Goal: Communication & Community: Share content

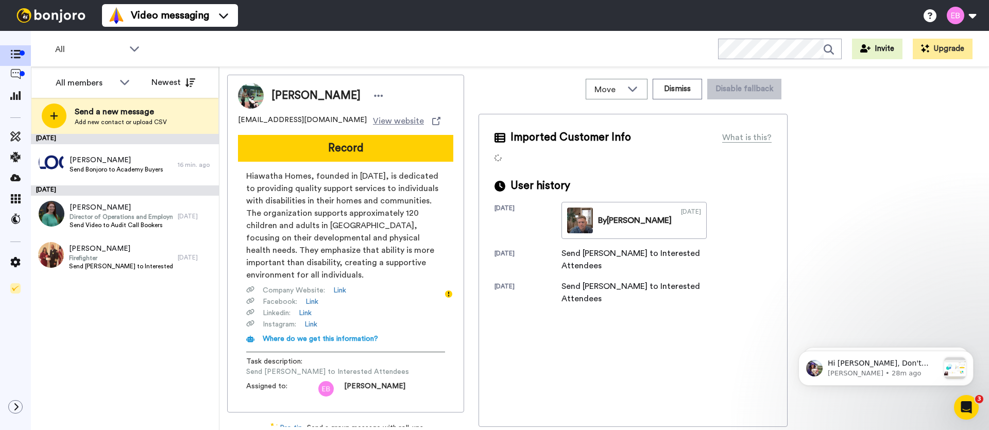
click at [160, 331] on div "[DATE] [PERSON_NAME] Send Bonjoro to Academy Buyers 16 min. ago [DATE] [PERSON_…" at bounding box center [125, 282] width 188 height 296
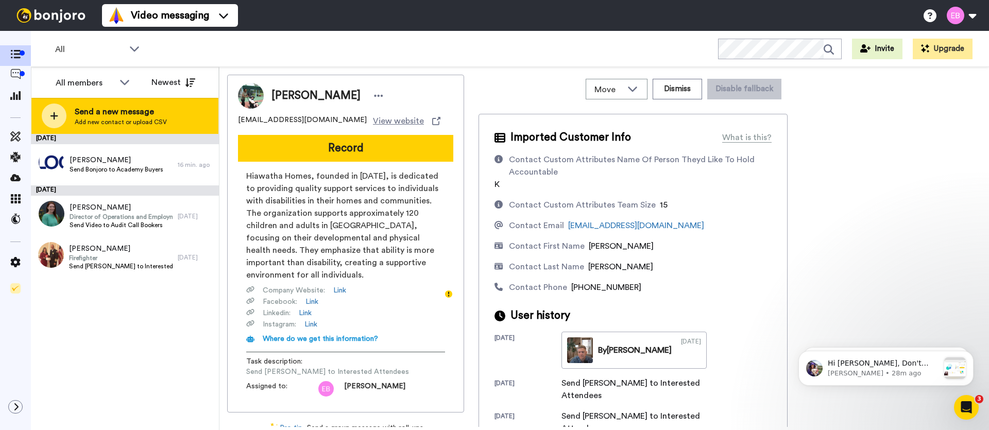
click at [140, 112] on span "Send a new message" at bounding box center [121, 112] width 92 height 12
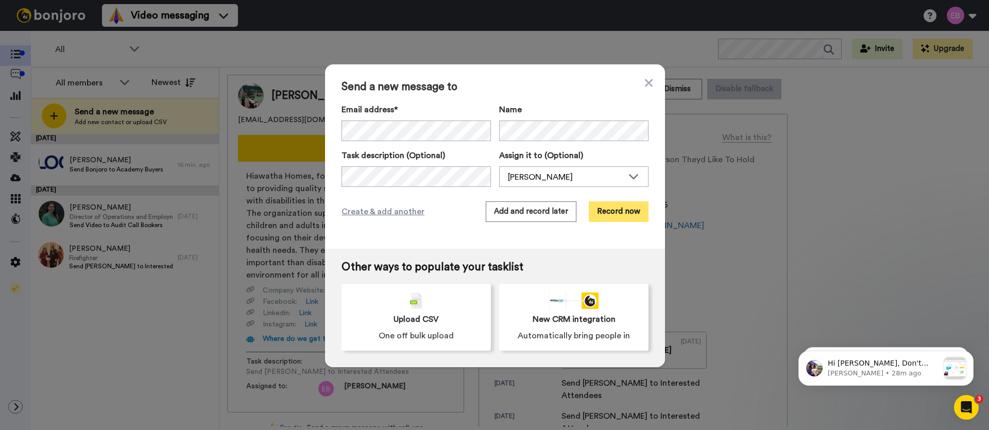
click at [624, 215] on button "Record now" at bounding box center [619, 211] width 60 height 21
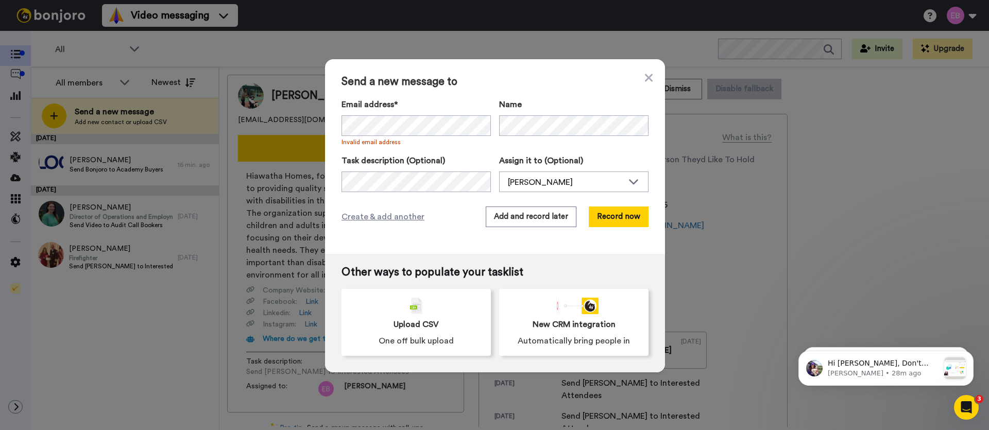
click at [586, 249] on div "Send a new message to Email address* No search result for ‘ [EMAIL_ADDRESS][DOM…" at bounding box center [495, 156] width 340 height 195
click at [602, 216] on button "Record now" at bounding box center [619, 217] width 60 height 21
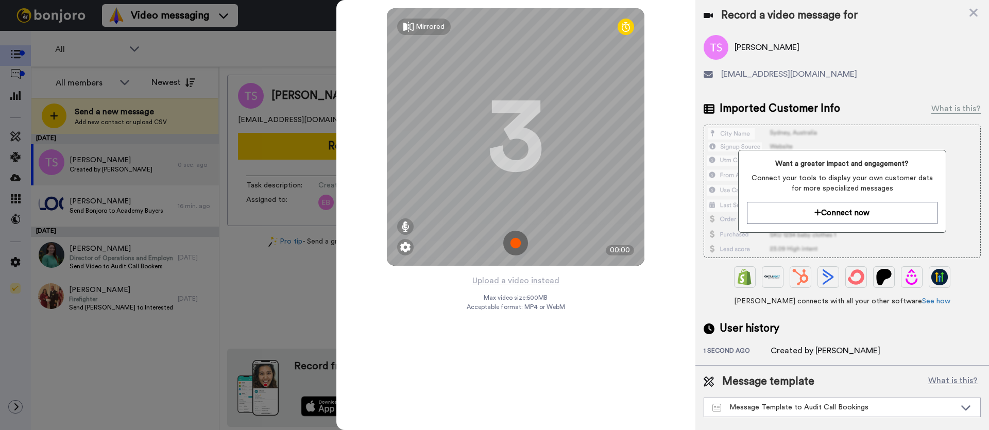
click at [518, 248] on img at bounding box center [515, 243] width 25 height 25
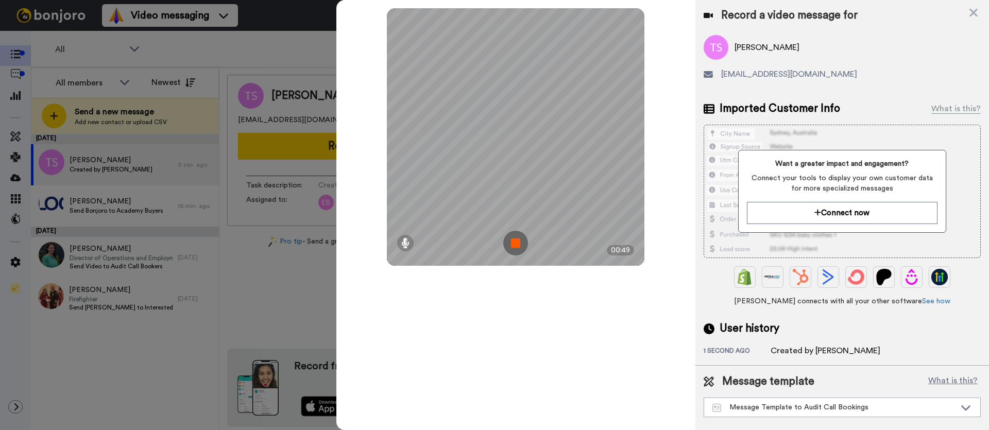
click at [517, 245] on img at bounding box center [515, 243] width 25 height 25
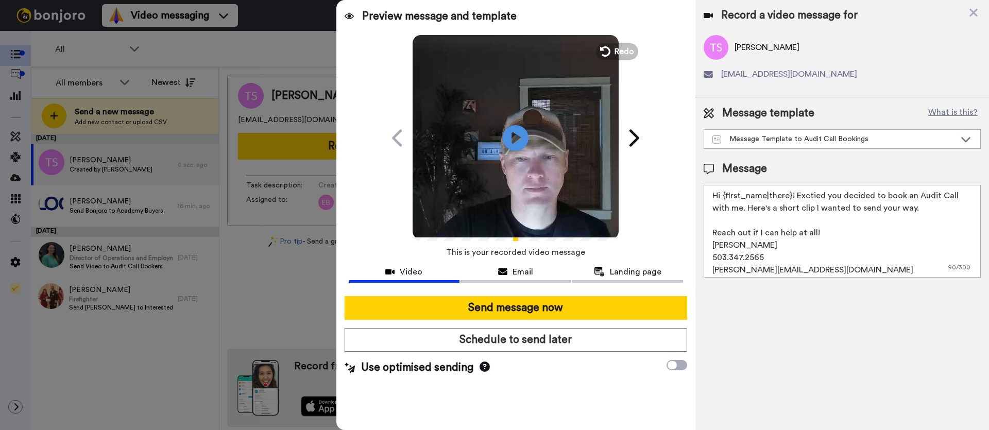
click at [862, 222] on textarea "Hi {first_name|there}! Exctied you decided to book an Audit Call with me. Here'…" at bounding box center [842, 231] width 277 height 93
drag, startPoint x: 917, startPoint y: 211, endPoint x: 697, endPoint y: 200, distance: 220.2
click at [697, 200] on div "Message template What is this? Message Template to Audit Call Bookings Message …" at bounding box center [842, 191] width 294 height 188
click at [795, 243] on textarea "Hi {first_name|there}! Exctied you decided to book an Audit Call with me. Here'…" at bounding box center [842, 231] width 277 height 93
drag, startPoint x: 918, startPoint y: 210, endPoint x: 660, endPoint y: 199, distance: 258.2
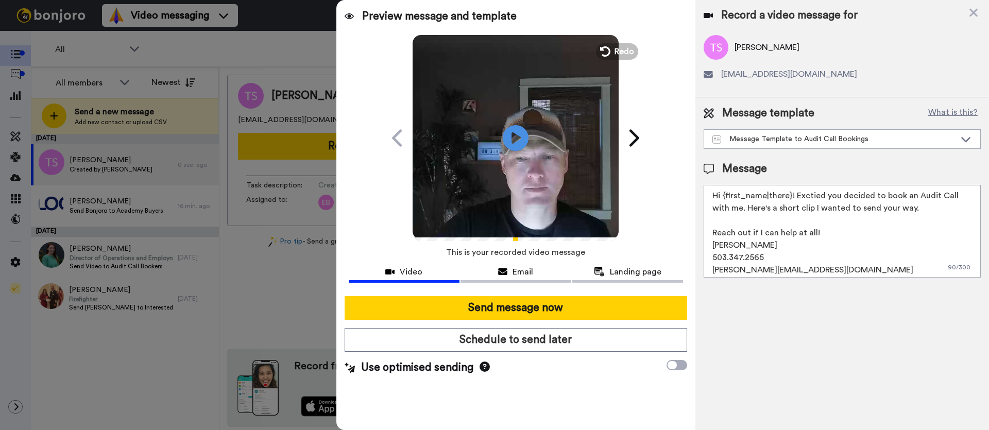
click at [660, 199] on div "Preview message and template Play/Pause Excited for our Team Audit Call! [PERSO…" at bounding box center [662, 215] width 653 height 430
drag, startPoint x: 798, startPoint y: 248, endPoint x: 705, endPoint y: 247, distance: 92.7
click at [705, 247] on textarea "Hey [PERSON_NAME]! I'm looking forward to the podcast [DATE]! Here's a quick me…" at bounding box center [842, 231] width 277 height 93
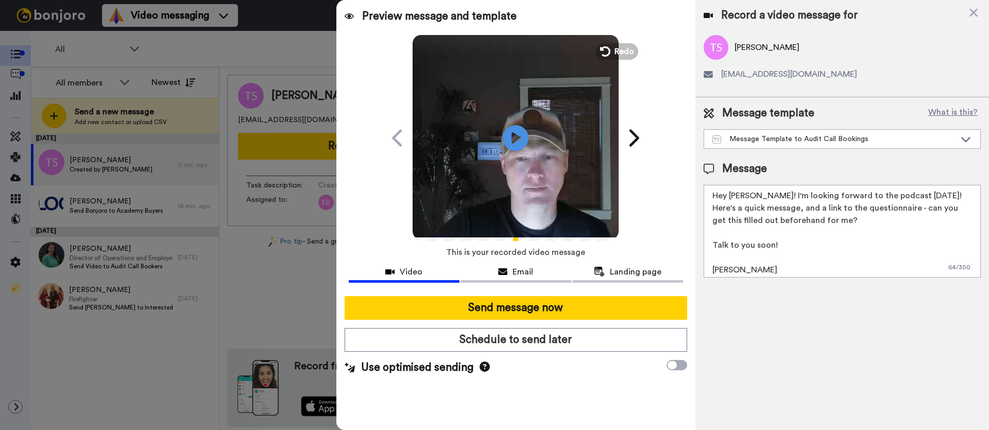
click at [827, 226] on textarea "Hey [PERSON_NAME]! I'm looking forward to the podcast [DATE]! Here's a quick me…" at bounding box center [842, 231] width 277 height 93
paste textarea "[URL][DOMAIN_NAME]"
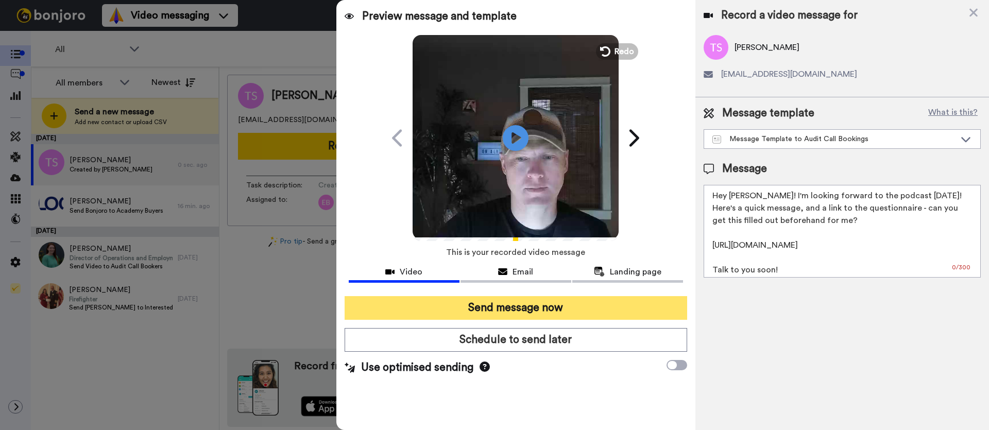
type textarea "Hey [PERSON_NAME]! I'm looking forward to the podcast [DATE]! Here's a quick me…"
click at [557, 312] on button "Send message now" at bounding box center [516, 308] width 342 height 24
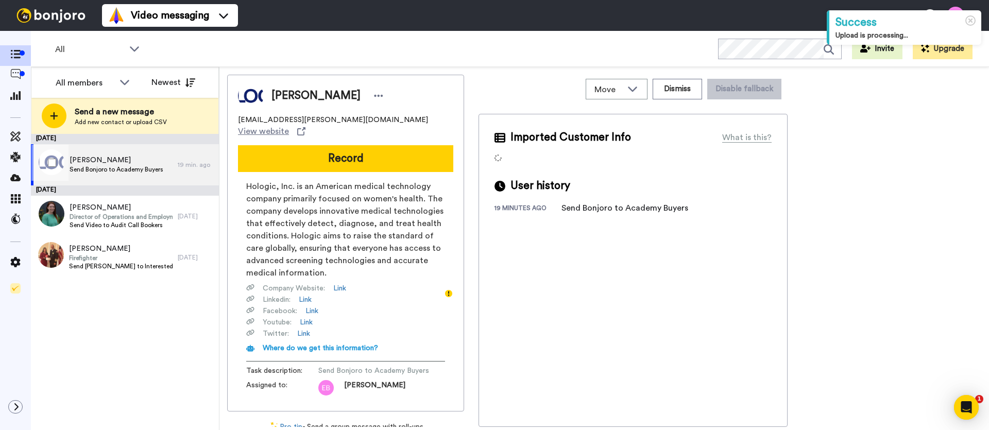
click at [127, 163] on span "[PERSON_NAME]" at bounding box center [117, 160] width 94 height 10
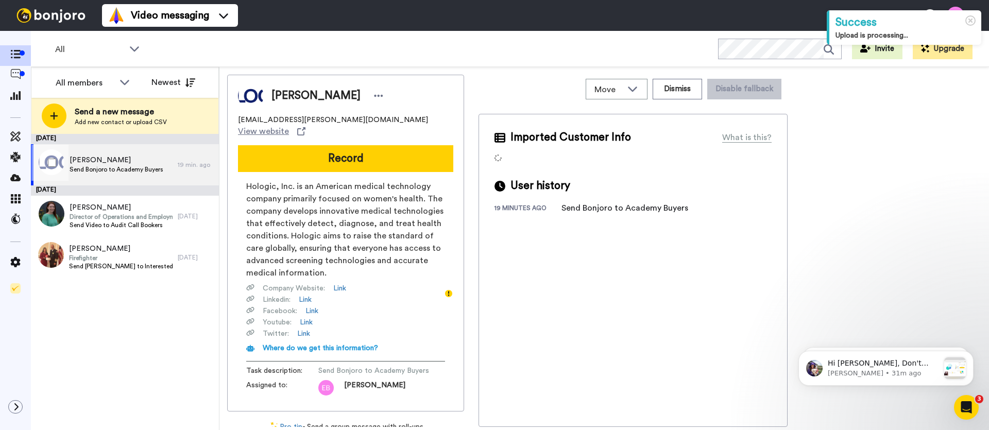
click at [123, 153] on div "Alyssa Draper Send Bonjoro to Academy Buyers" at bounding box center [104, 164] width 147 height 41
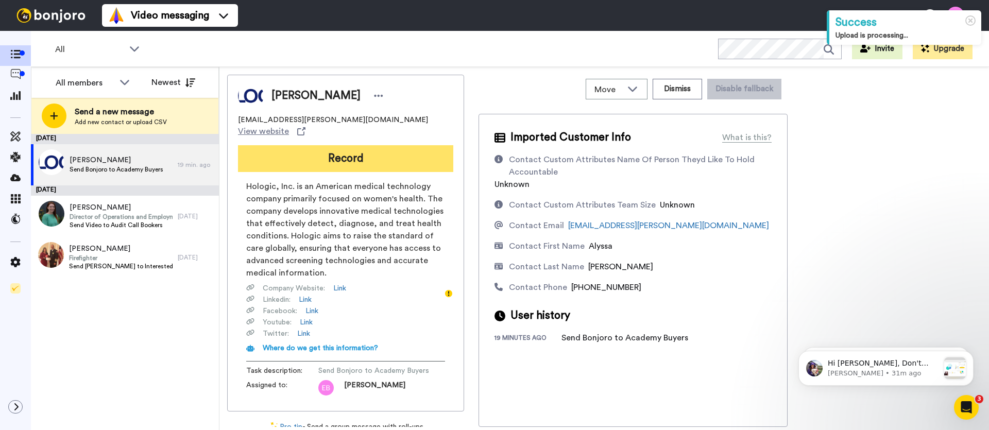
click at [369, 147] on button "Record" at bounding box center [345, 158] width 215 height 27
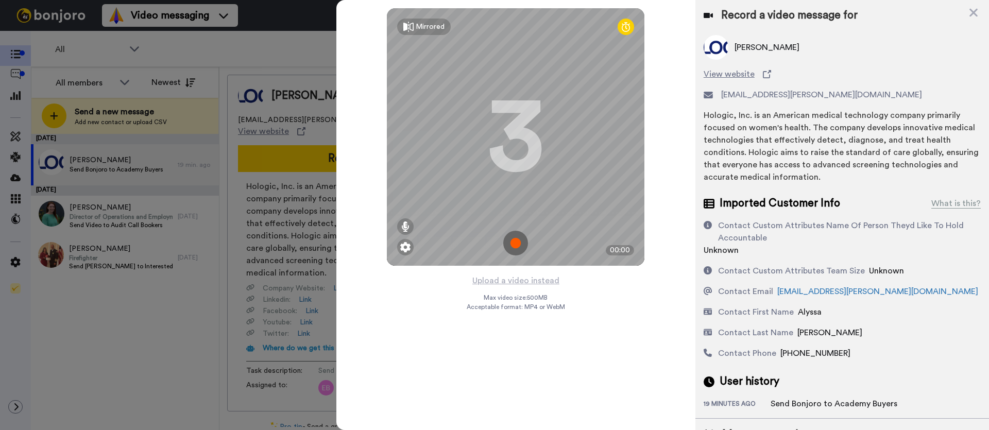
click at [520, 242] on img at bounding box center [515, 243] width 25 height 25
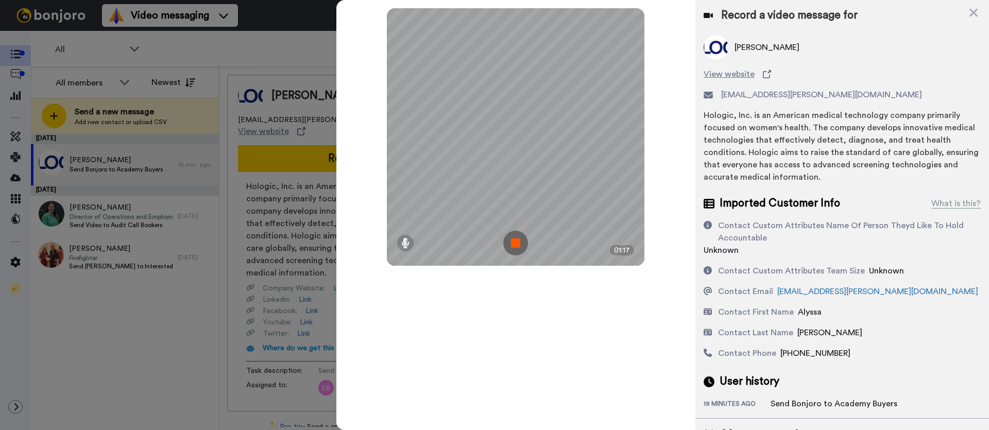
click at [520, 242] on img at bounding box center [515, 243] width 25 height 25
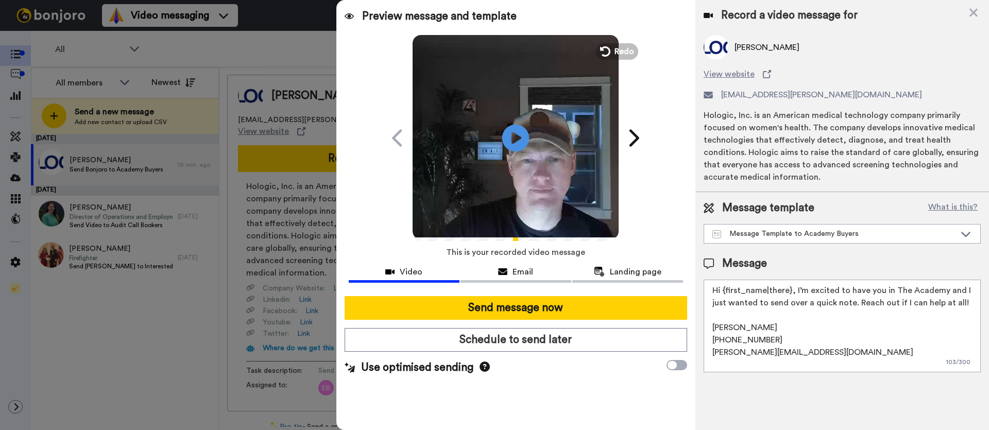
click at [515, 131] on icon at bounding box center [515, 137] width 27 height 27
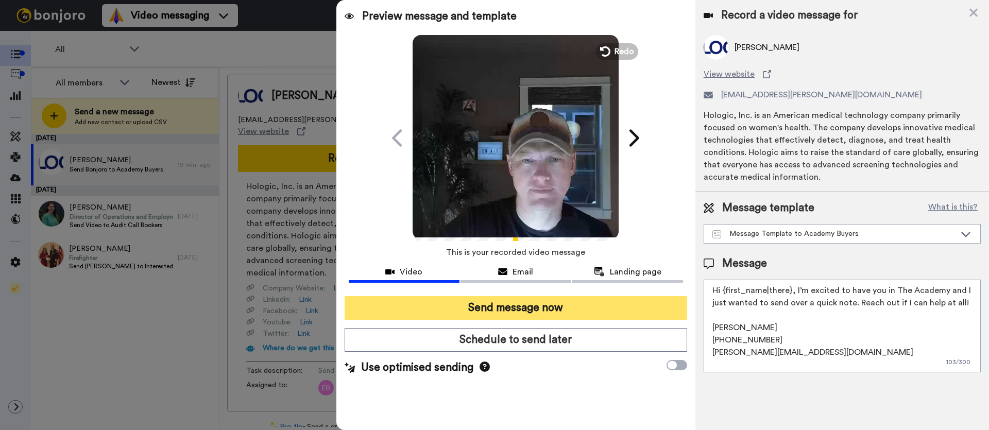
click at [524, 312] on button "Send message now" at bounding box center [516, 308] width 342 height 24
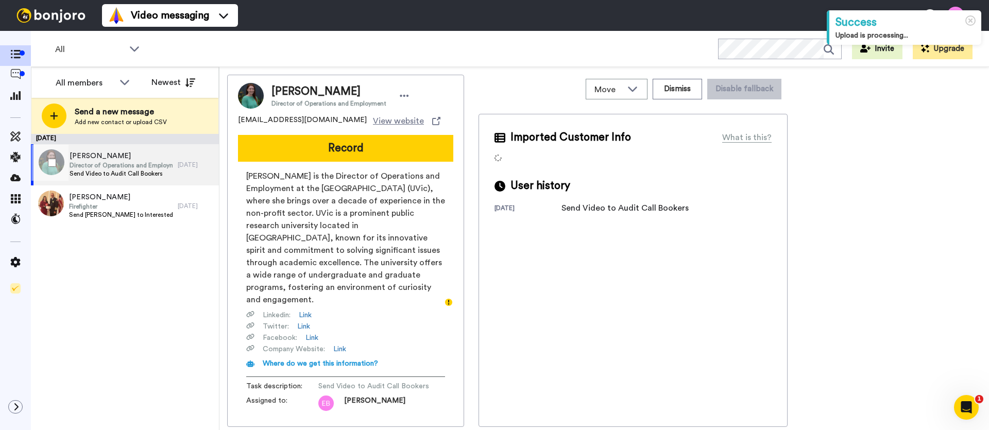
click at [111, 159] on span "[PERSON_NAME]" at bounding box center [122, 156] width 104 height 10
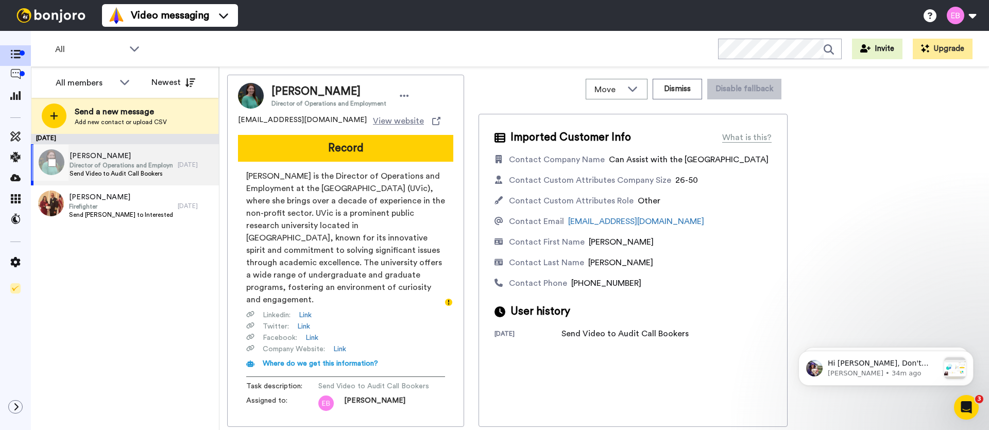
click at [124, 173] on span "Send Video to Audit Call Bookers" at bounding box center [122, 173] width 104 height 8
click at [345, 150] on button "Record" at bounding box center [345, 148] width 215 height 27
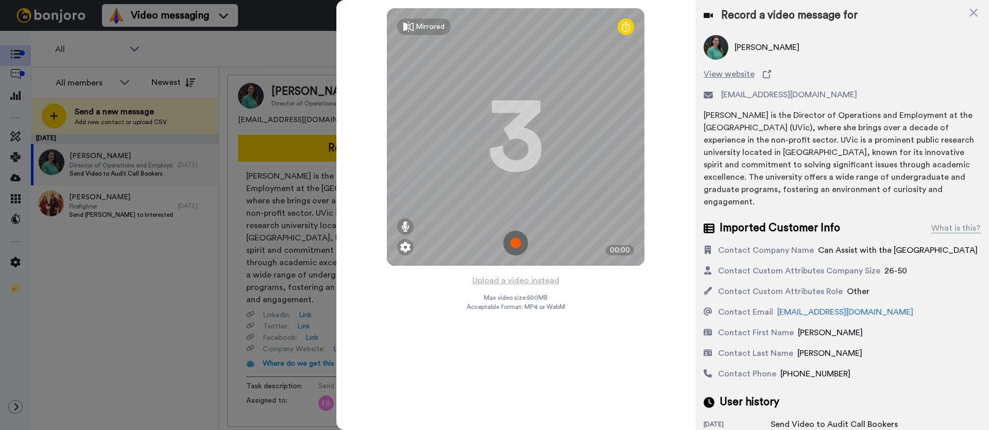
click at [521, 244] on img at bounding box center [515, 243] width 25 height 25
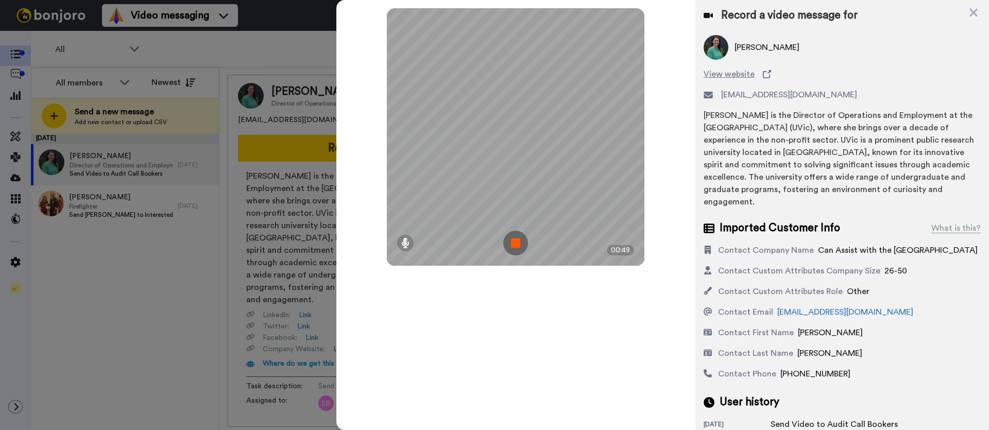
click at [520, 234] on img at bounding box center [515, 243] width 25 height 25
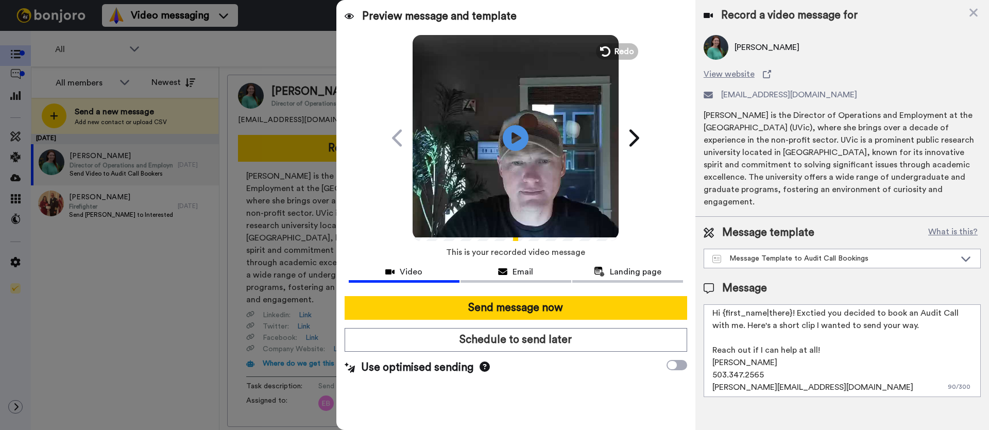
scroll to position [3, 0]
click at [828, 331] on textarea "Hi {first_name|there}! Exctied you decided to book an Audit Call with me. Here'…" at bounding box center [842, 350] width 277 height 93
type textarea "Hi {first_name|there}! Exctied you decided to book an Audit Call with me. Here'…"
click at [514, 135] on icon "Play/Pause" at bounding box center [515, 137] width 27 height 49
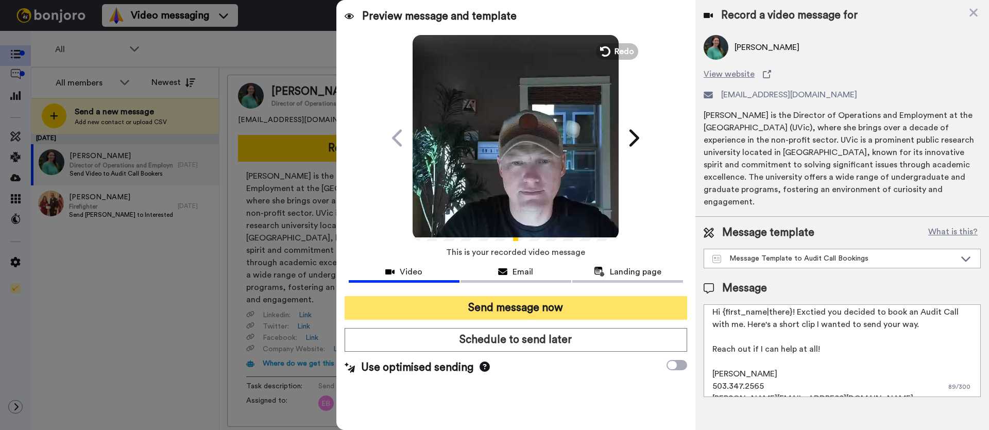
click at [542, 308] on button "Send message now" at bounding box center [516, 308] width 342 height 24
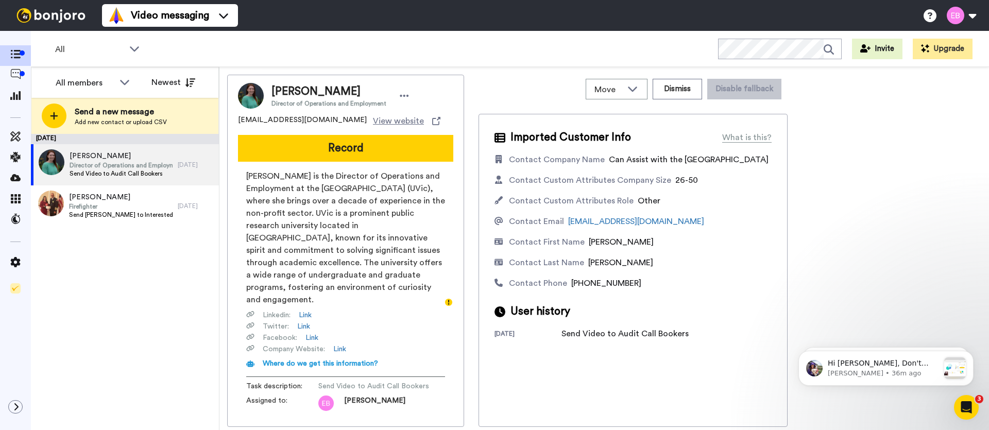
scroll to position [0, 0]
